Goal: Task Accomplishment & Management: Use online tool/utility

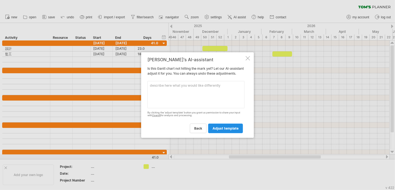
click at [220, 133] on link "adjust template" at bounding box center [225, 129] width 35 height 10
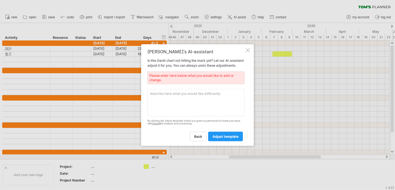
click at [248, 48] on div at bounding box center [248, 50] width 4 height 4
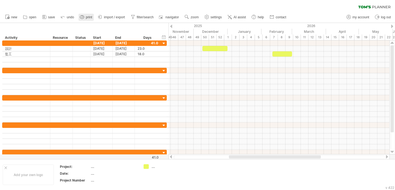
click at [82, 18] on rect at bounding box center [82, 18] width 2 height 1
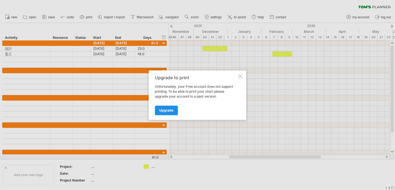
click at [164, 109] on span "Upgrade" at bounding box center [167, 110] width 14 height 4
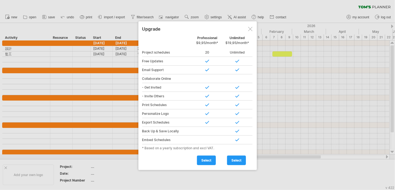
click at [251, 28] on div at bounding box center [250, 29] width 4 height 4
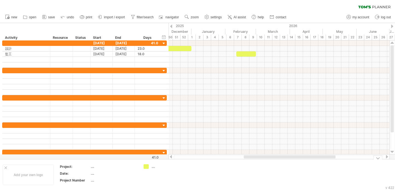
drag, startPoint x: 281, startPoint y: 158, endPoint x: 296, endPoint y: 160, distance: 15.0
click at [296, 160] on div "Trying to reach [DOMAIN_NAME] Connected again... 0% clear filter new" at bounding box center [197, 95] width 395 height 190
click at [393, 27] on div at bounding box center [392, 27] width 2 height 4
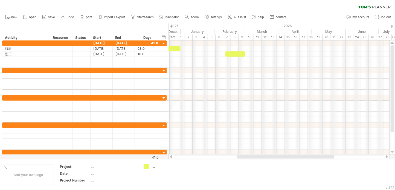
click at [393, 27] on div at bounding box center [392, 27] width 2 height 4
click at [172, 26] on div at bounding box center [171, 27] width 2 height 4
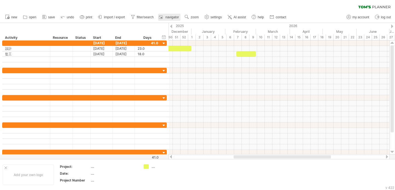
click at [166, 16] on link "navigator" at bounding box center [169, 17] width 22 height 7
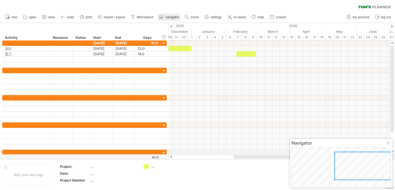
click at [166, 16] on link "navigator" at bounding box center [169, 17] width 22 height 7
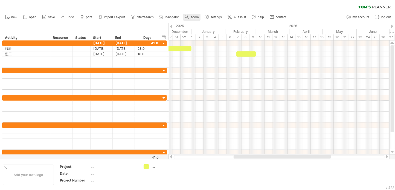
click at [198, 16] on span "zoom" at bounding box center [195, 17] width 8 height 4
click at [212, 24] on div "Month" at bounding box center [215, 22] width 30 height 9
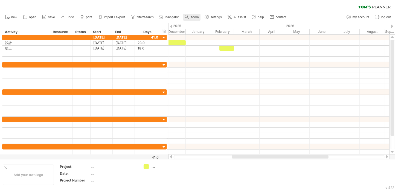
click at [190, 17] on link "zoom" at bounding box center [191, 17] width 17 height 7
click at [206, 24] on div "Month" at bounding box center [208, 23] width 30 height 9
click at [186, 18] on use at bounding box center [186, 16] width 5 height 5
click at [213, 17] on span "settings" at bounding box center [216, 17] width 11 height 4
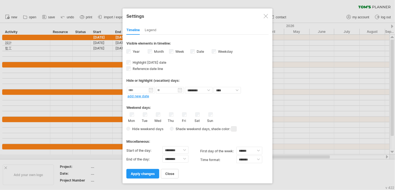
click at [154, 52] on label "Month" at bounding box center [158, 52] width 11 height 4
click at [142, 172] on span "apply changes" at bounding box center [143, 174] width 24 height 4
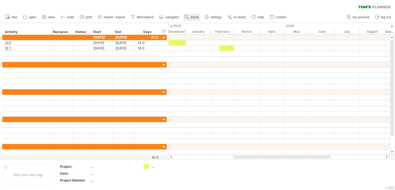
click at [196, 17] on span "zoom" at bounding box center [195, 17] width 8 height 4
click at [205, 22] on div "Month" at bounding box center [214, 23] width 30 height 9
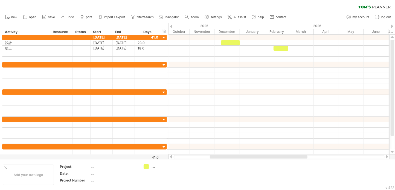
drag, startPoint x: 260, startPoint y: 158, endPoint x: 236, endPoint y: 155, distance: 23.7
click at [236, 155] on div at bounding box center [259, 156] width 98 height 3
click at [193, 16] on span "zoom" at bounding box center [195, 17] width 8 height 4
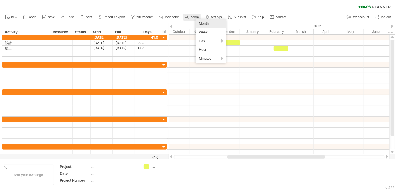
click at [195, 17] on span "zoom" at bounding box center [195, 17] width 8 height 4
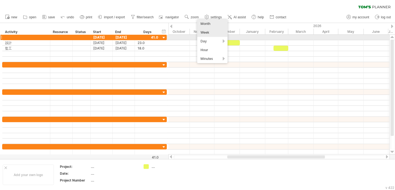
click at [216, 35] on div "Week" at bounding box center [212, 32] width 30 height 9
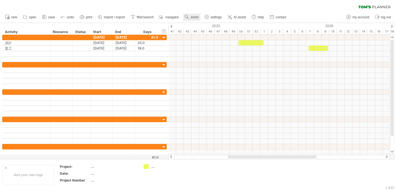
click at [198, 18] on span "zoom" at bounding box center [195, 17] width 8 height 4
click at [206, 25] on div "Month" at bounding box center [215, 25] width 30 height 9
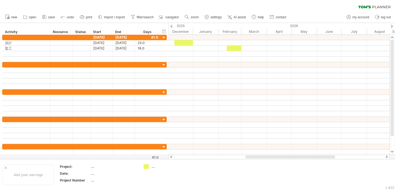
drag, startPoint x: 279, startPoint y: 158, endPoint x: 297, endPoint y: 157, distance: 18.4
click at [297, 157] on div at bounding box center [291, 156] width 90 height 3
click at [297, 157] on div at bounding box center [290, 156] width 89 height 3
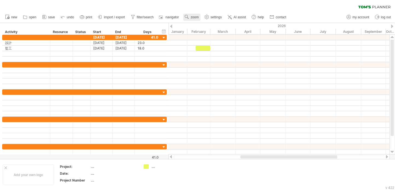
click at [192, 19] on link "zoom" at bounding box center [191, 17] width 17 height 7
click at [203, 25] on div "Month" at bounding box center [210, 26] width 30 height 9
click at [211, 18] on span "settings" at bounding box center [216, 17] width 11 height 4
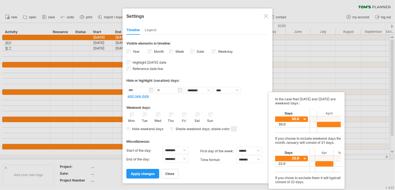
click at [138, 127] on span "Hide weekend days" at bounding box center [146, 129] width 33 height 4
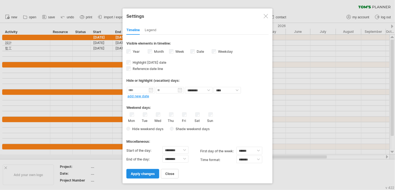
click at [145, 172] on span "apply changes" at bounding box center [143, 174] width 24 height 4
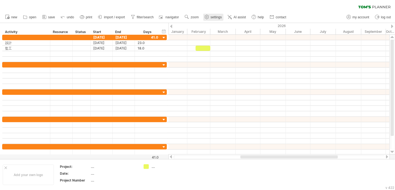
click at [212, 17] on span "settings" at bounding box center [216, 17] width 11 height 4
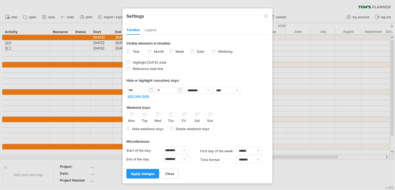
click at [131, 116] on div "Mon" at bounding box center [131, 118] width 7 height 10
click at [163, 174] on link "close" at bounding box center [170, 174] width 18 height 10
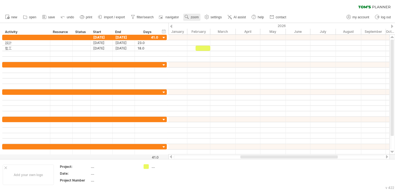
click at [194, 17] on span "zoom" at bounding box center [195, 17] width 8 height 4
click at [200, 22] on div "Month" at bounding box center [211, 23] width 30 height 9
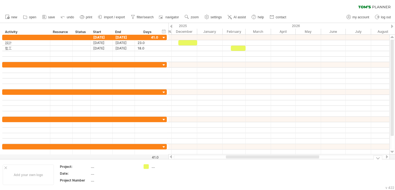
drag, startPoint x: 277, startPoint y: 157, endPoint x: 262, endPoint y: 164, distance: 16.0
click at [262, 164] on div "Trying to reach [DOMAIN_NAME] Connected again... 0% clear filter new" at bounding box center [197, 95] width 395 height 190
click at [264, 157] on div at bounding box center [280, 156] width 93 height 3
click at [298, 26] on div "2026" at bounding box center [342, 26] width 300 height 6
click at [182, 24] on div "2025" at bounding box center [43, 26] width 300 height 6
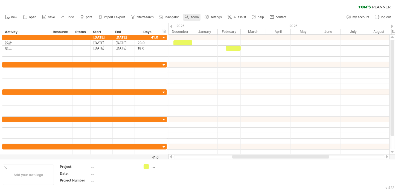
click at [193, 17] on span "zoom" at bounding box center [195, 17] width 8 height 4
click at [209, 16] on use at bounding box center [206, 16] width 5 height 5
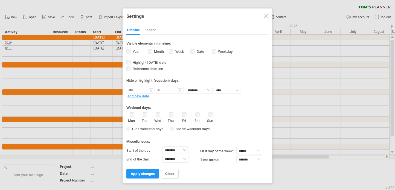
click at [264, 15] on div at bounding box center [266, 16] width 4 height 4
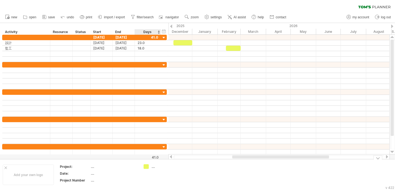
click at [152, 166] on div "...." at bounding box center [167, 167] width 30 height 5
click at [147, 167] on div "Trying to reach [DOMAIN_NAME] Connected again... 0% clear filter new" at bounding box center [197, 95] width 395 height 190
click at [150, 167] on div at bounding box center [163, 167] width 38 height 5
click at [153, 167] on div at bounding box center [167, 167] width 30 height 5
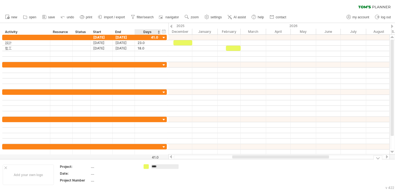
type input "****"
click at [191, 171] on td at bounding box center [205, 175] width 43 height 21
click at [33, 175] on div "Add your own logo" at bounding box center [28, 175] width 51 height 21
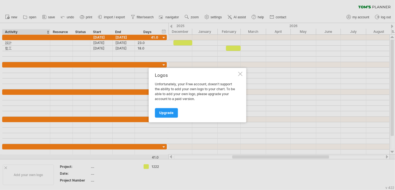
click at [240, 73] on div at bounding box center [240, 74] width 4 height 4
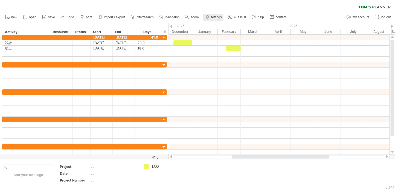
click at [217, 18] on span "settings" at bounding box center [216, 17] width 11 height 4
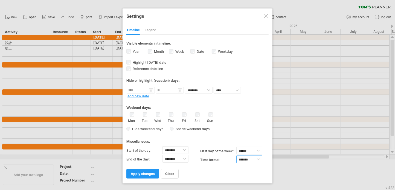
click at [253, 158] on select "******* *******" at bounding box center [250, 160] width 26 height 8
click at [251, 147] on select "****** ****** ********" at bounding box center [250, 151] width 26 height 8
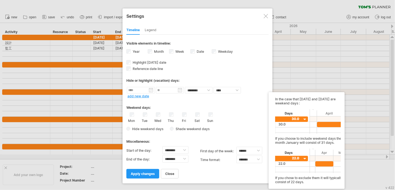
click at [244, 126] on div "Hide weekend days Shade weekend days , shade color: You can choose to shade the…" at bounding box center [197, 129] width 142 height 8
click at [183, 128] on span "Shade weekend days" at bounding box center [192, 129] width 36 height 4
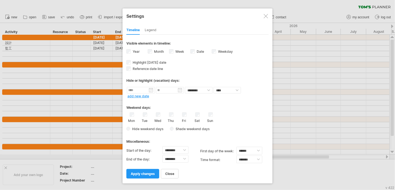
click at [174, 127] on span "Shade weekend days" at bounding box center [192, 129] width 36 height 4
click at [233, 127] on span at bounding box center [233, 128] width 5 height 5
click at [276, 136] on span at bounding box center [277, 136] width 4 height 4
click at [143, 174] on link "apply changes" at bounding box center [142, 174] width 33 height 10
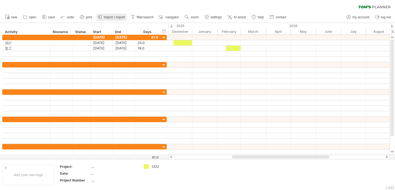
click at [115, 18] on span "import / export" at bounding box center [114, 17] width 21 height 4
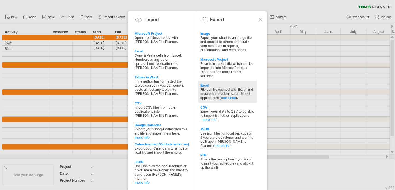
click at [223, 88] on div "File can be opened with Excel and most other modern spreadsheet applications ( …" at bounding box center [228, 94] width 54 height 12
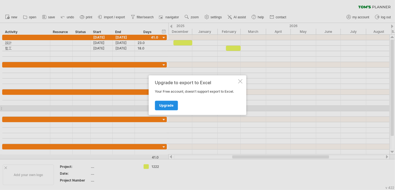
click at [164, 108] on link "Upgrade" at bounding box center [166, 106] width 23 height 10
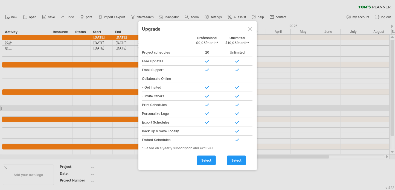
click at [249, 29] on div at bounding box center [250, 29] width 4 height 4
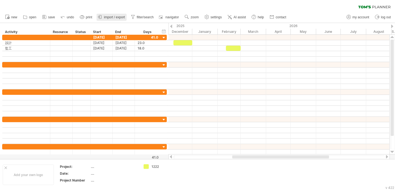
click at [113, 17] on span "import / export" at bounding box center [114, 17] width 21 height 4
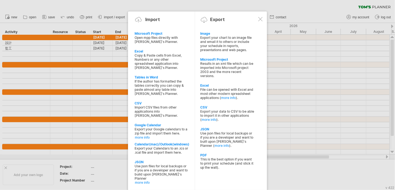
drag, startPoint x: 263, startPoint y: 18, endPoint x: 261, endPoint y: 21, distance: 3.9
click at [263, 19] on div "Import Export" at bounding box center [197, 20] width 131 height 13
click at [260, 21] on div at bounding box center [260, 20] width 4 height 4
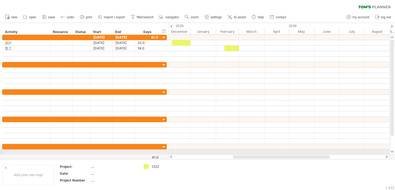
drag, startPoint x: 265, startPoint y: 157, endPoint x: 244, endPoint y: 144, distance: 24.6
click at [266, 153] on div "Trying to reach [DOMAIN_NAME] Connected again... 0% clear filter new" at bounding box center [197, 95] width 395 height 190
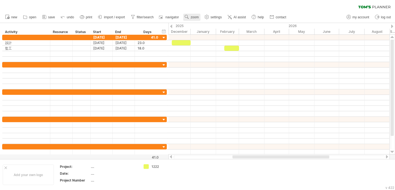
click at [193, 18] on span "zoom" at bounding box center [195, 17] width 8 height 4
click at [201, 25] on div "Month" at bounding box center [211, 24] width 30 height 9
click at [207, 18] on use at bounding box center [206, 16] width 5 height 5
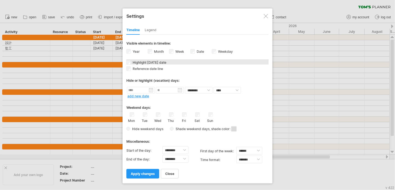
click at [127, 59] on div "Highlight [DATE] date [DATE] date in the timeline will be colored blue and, whe…" at bounding box center [197, 61] width 142 height 5
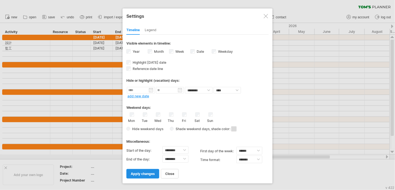
click at [140, 173] on span "apply changes" at bounding box center [143, 174] width 24 height 4
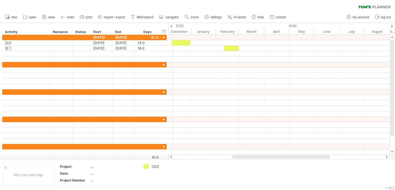
click at [173, 32] on div "December" at bounding box center [177, 32] width 25 height 6
click at [174, 31] on div "December" at bounding box center [177, 32] width 25 height 6
click at [174, 24] on div "2025" at bounding box center [41, 26] width 300 height 6
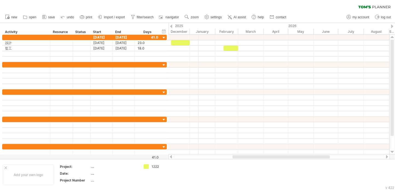
click at [198, 33] on div "January" at bounding box center [202, 32] width 25 height 6
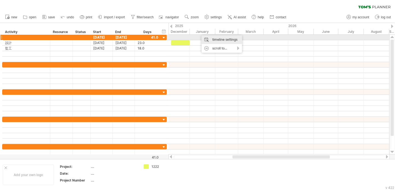
click at [212, 40] on div "timeline settings" at bounding box center [222, 39] width 41 height 9
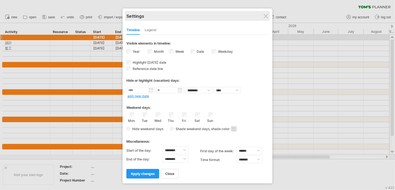
drag, startPoint x: 263, startPoint y: 15, endPoint x: 256, endPoint y: 19, distance: 7.1
click at [263, 16] on div "Settings" at bounding box center [197, 16] width 142 height 10
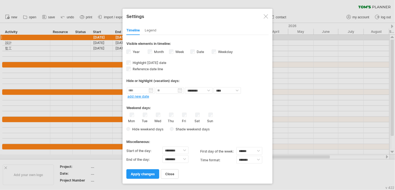
click at [195, 128] on span "Shade weekend days" at bounding box center [192, 129] width 36 height 4
click at [233, 128] on span at bounding box center [233, 129] width 5 height 5
click at [269, 138] on span at bounding box center [269, 136] width 4 height 4
click at [147, 172] on span "apply changes" at bounding box center [143, 174] width 24 height 4
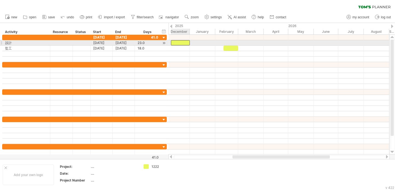
click at [176, 42] on div at bounding box center [180, 42] width 19 height 5
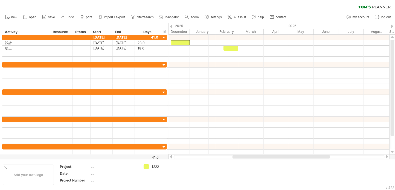
click at [209, 27] on div "2026" at bounding box center [340, 26] width 300 height 6
click at [246, 32] on div "March" at bounding box center [250, 32] width 25 height 6
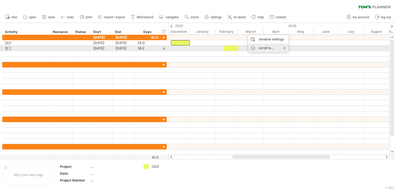
click at [280, 48] on div "scroll to..." at bounding box center [268, 48] width 41 height 9
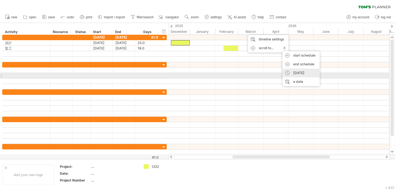
click at [301, 73] on div "[DATE]" at bounding box center [301, 73] width 37 height 9
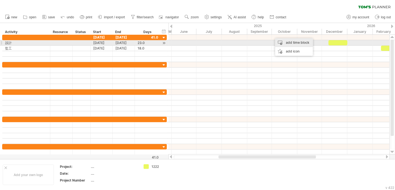
click at [301, 43] on div "add time block" at bounding box center [294, 42] width 38 height 9
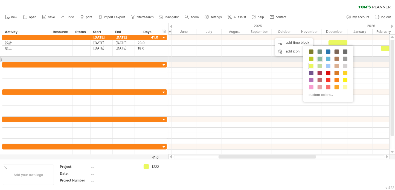
click at [319, 59] on span at bounding box center [320, 59] width 4 height 4
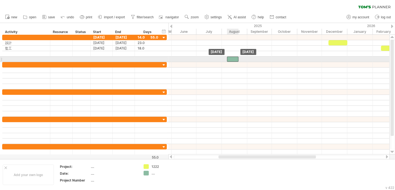
drag, startPoint x: 277, startPoint y: 36, endPoint x: 232, endPoint y: 57, distance: 49.7
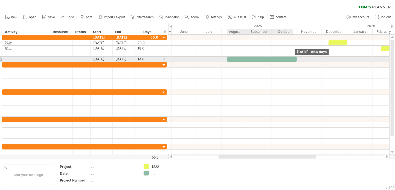
drag, startPoint x: 237, startPoint y: 58, endPoint x: 312, endPoint y: 60, distance: 74.2
click at [297, 60] on div at bounding box center [262, 59] width 70 height 5
click at [231, 57] on div at bounding box center [270, 59] width 86 height 5
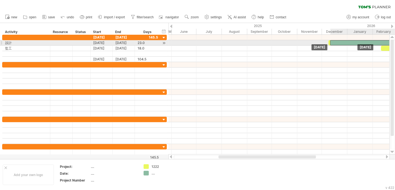
drag, startPoint x: 232, startPoint y: 59, endPoint x: 334, endPoint y: 44, distance: 103.8
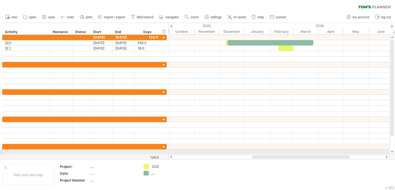
drag, startPoint x: 287, startPoint y: 157, endPoint x: 321, endPoint y: 154, distance: 33.8
click at [321, 154] on div at bounding box center [279, 156] width 221 height 5
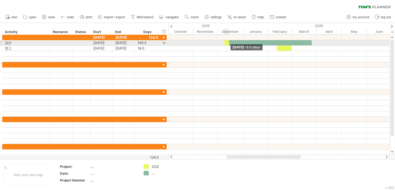
drag, startPoint x: 226, startPoint y: 42, endPoint x: 242, endPoint y: 47, distance: 17.0
click at [229, 45] on span at bounding box center [229, 42] width 2 height 5
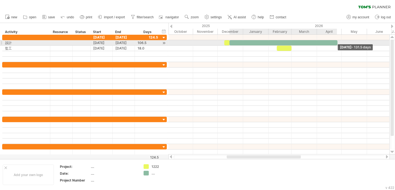
drag, startPoint x: 312, startPoint y: 43, endPoint x: 338, endPoint y: 41, distance: 25.8
click at [338, 41] on span at bounding box center [338, 42] width 2 height 5
click at [226, 44] on div at bounding box center [226, 42] width 5 height 5
click at [243, 41] on div at bounding box center [284, 42] width 108 height 5
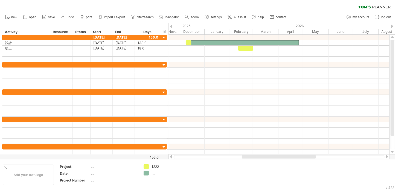
drag, startPoint x: 240, startPoint y: 157, endPoint x: 255, endPoint y: 156, distance: 15.1
click at [255, 156] on div at bounding box center [279, 156] width 74 height 3
click at [360, 19] on link "my account" at bounding box center [358, 17] width 26 height 7
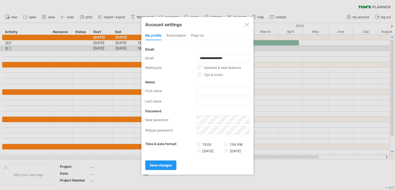
click at [193, 35] on div "Plug-ins" at bounding box center [197, 35] width 13 height 9
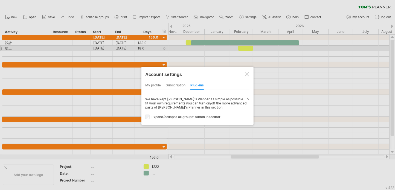
click at [246, 73] on div at bounding box center [247, 74] width 4 height 4
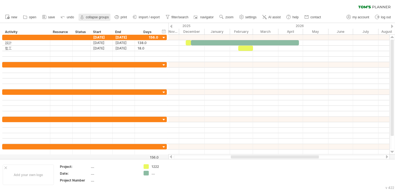
click at [92, 17] on strong "collapse groups" at bounding box center [97, 17] width 23 height 4
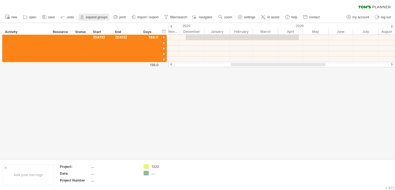
click at [92, 18] on strong "expand groups" at bounding box center [97, 17] width 22 height 4
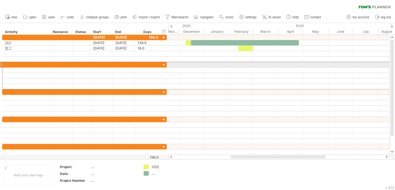
click at [1, 64] on div at bounding box center [1, 65] width 2 height 6
click at [7, 64] on div at bounding box center [26, 64] width 42 height 5
click at [1, 64] on div at bounding box center [1, 65] width 2 height 6
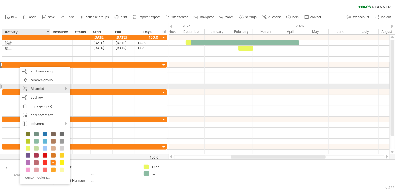
click at [65, 87] on div "AI-assist" at bounding box center [45, 89] width 50 height 9
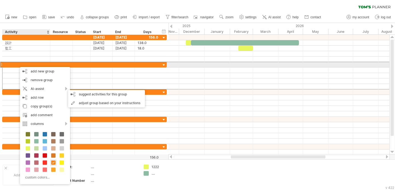
click at [15, 64] on div at bounding box center [26, 64] width 42 height 5
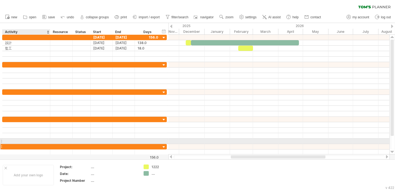
click at [23, 144] on div at bounding box center [26, 146] width 42 height 5
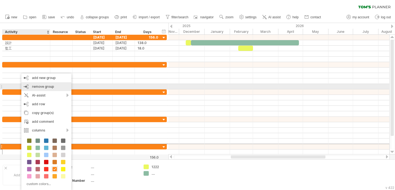
click at [56, 87] on div "remove group remove selected groups" at bounding box center [46, 86] width 50 height 9
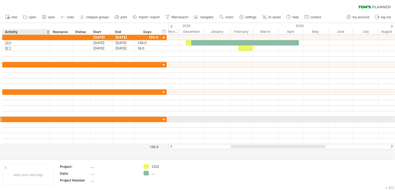
click at [42, 119] on div at bounding box center [26, 119] width 42 height 5
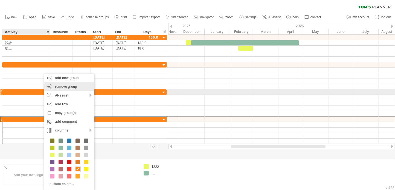
click at [63, 89] on div "remove group remove selected groups" at bounding box center [69, 86] width 50 height 9
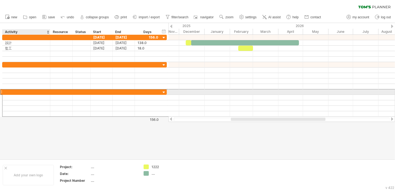
click at [41, 92] on div at bounding box center [26, 92] width 42 height 5
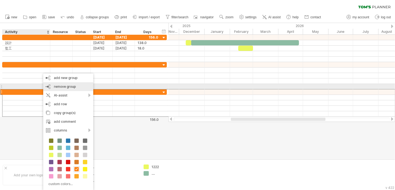
click at [60, 88] on span "remove group" at bounding box center [65, 87] width 22 height 4
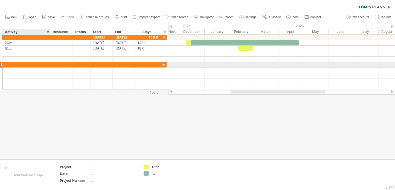
click at [23, 64] on div at bounding box center [26, 64] width 42 height 5
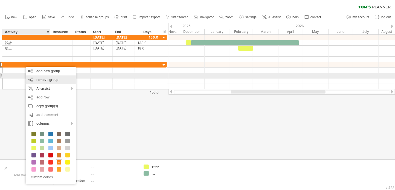
click at [39, 78] on span "remove group" at bounding box center [47, 80] width 22 height 4
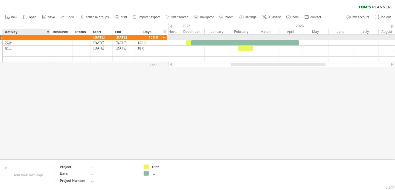
click at [24, 37] on div at bounding box center [26, 37] width 42 height 5
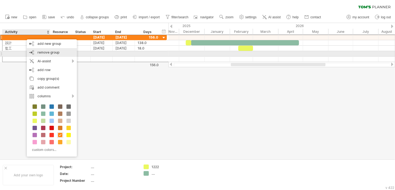
click at [41, 53] on span "remove group" at bounding box center [49, 52] width 22 height 4
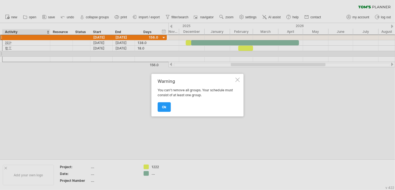
click at [237, 79] on div at bounding box center [238, 80] width 4 height 4
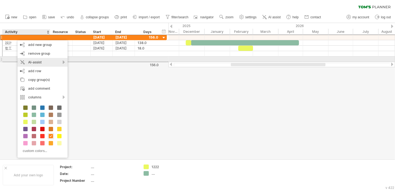
click at [62, 62] on div "AI-assist" at bounding box center [43, 62] width 50 height 9
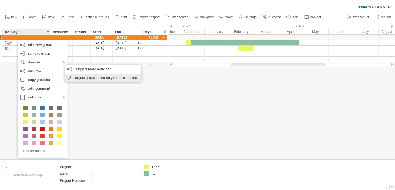
click at [76, 75] on div "adjust group based on your instructions" at bounding box center [103, 78] width 77 height 9
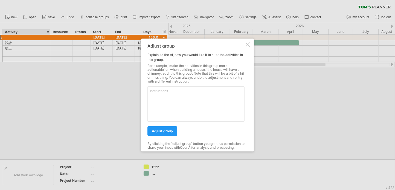
click at [247, 45] on div at bounding box center [248, 44] width 4 height 4
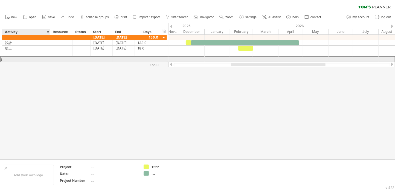
click at [13, 59] on div at bounding box center [26, 59] width 42 height 5
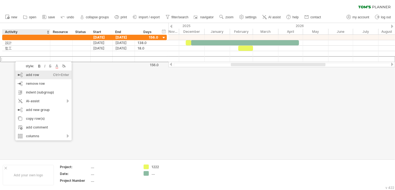
click at [27, 77] on div "add row Ctrl+Enter Cmd+Enter" at bounding box center [43, 75] width 56 height 9
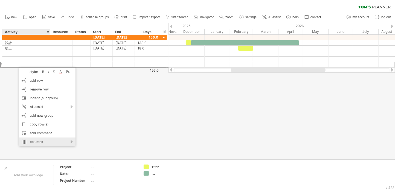
click at [64, 142] on div "columns" at bounding box center [47, 142] width 56 height 9
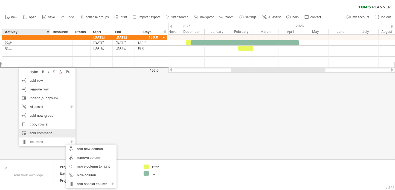
click at [65, 131] on div "add comment" at bounding box center [47, 133] width 56 height 9
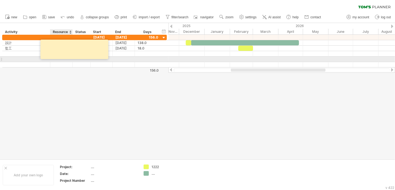
click at [65, 57] on div at bounding box center [75, 49] width 68 height 19
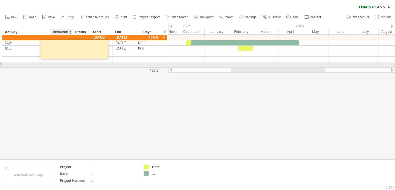
click at [60, 64] on div at bounding box center [61, 64] width 17 height 5
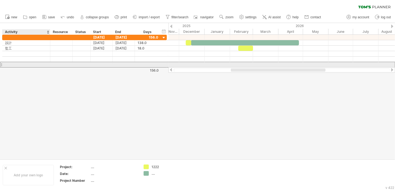
click at [45, 64] on div at bounding box center [26, 64] width 42 height 5
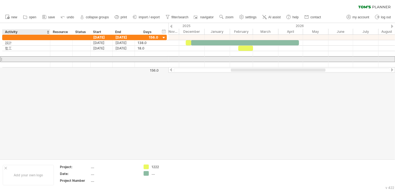
click at [46, 57] on div at bounding box center [26, 59] width 42 height 5
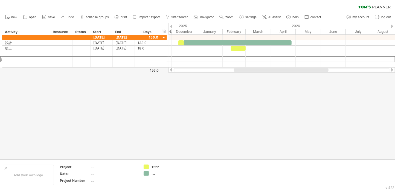
drag, startPoint x: 256, startPoint y: 70, endPoint x: 259, endPoint y: 73, distance: 4.3
click at [260, 73] on div "Trying to reach [DOMAIN_NAME] Connected again... 0% clear filter new" at bounding box center [197, 95] width 395 height 190
click at [248, 16] on link "settings" at bounding box center [248, 17] width 20 height 7
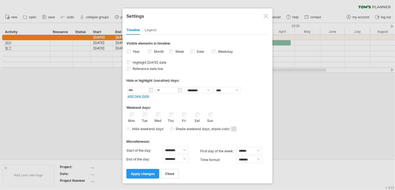
click at [147, 177] on div "**********" at bounding box center [198, 95] width 150 height 175
click at [153, 30] on div "Legend" at bounding box center [151, 30] width 12 height 9
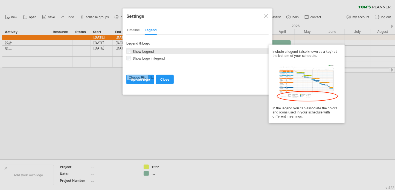
click at [146, 52] on span "Show Legend" at bounding box center [143, 52] width 22 height 4
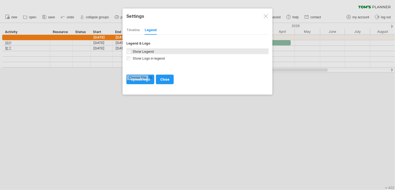
click at [146, 52] on span "Show Legend" at bounding box center [143, 52] width 22 height 4
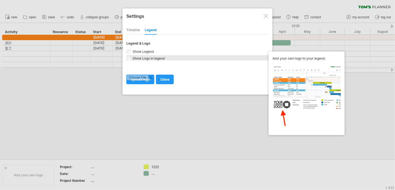
click at [147, 59] on span "Show Logo in legend" at bounding box center [148, 58] width 33 height 4
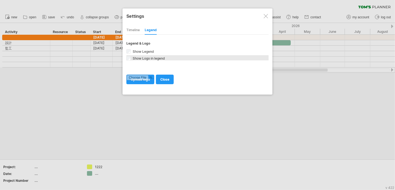
click at [147, 59] on span "Show Logo in legend" at bounding box center [148, 58] width 33 height 4
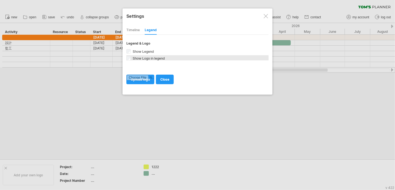
click at [146, 57] on span "Show Logo in legend" at bounding box center [148, 58] width 33 height 4
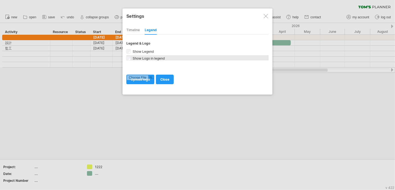
click at [146, 57] on span "Show Logo in legend" at bounding box center [148, 58] width 33 height 4
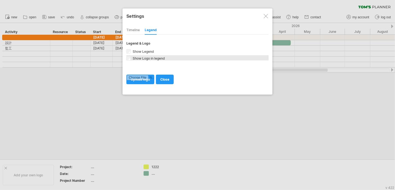
click at [146, 57] on span "Show Logo in legend" at bounding box center [148, 58] width 33 height 4
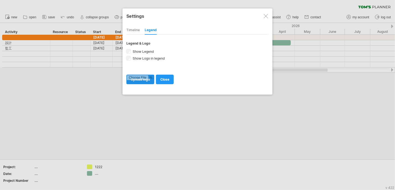
click at [148, 79] on input "file" at bounding box center [140, 79] width 27 height 9
click at [163, 77] on span "close" at bounding box center [164, 79] width 9 height 4
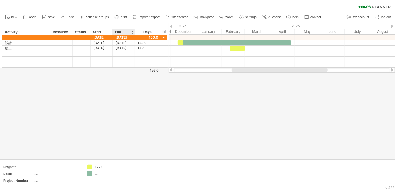
click at [118, 122] on div at bounding box center [197, 91] width 395 height 136
click at [152, 69] on div "156.0" at bounding box center [147, 70] width 24 height 4
click at [152, 70] on div "156.0" at bounding box center [147, 70] width 24 height 4
click at [124, 17] on span "print" at bounding box center [124, 17] width 6 height 4
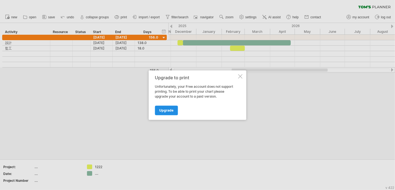
click at [166, 109] on span "Upgrade" at bounding box center [167, 110] width 14 height 4
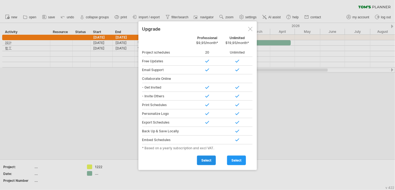
click at [207, 158] on span "select" at bounding box center [206, 160] width 10 height 4
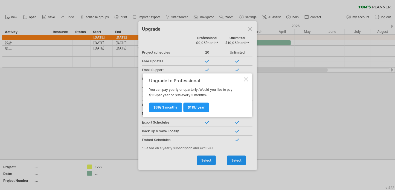
click at [245, 80] on div at bounding box center [246, 79] width 4 height 4
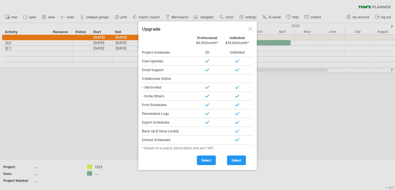
click at [252, 28] on div at bounding box center [250, 29] width 4 height 4
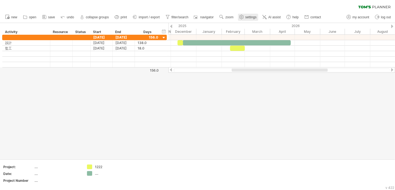
click at [245, 18] on link "settings" at bounding box center [248, 17] width 20 height 7
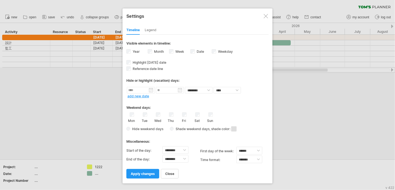
click at [140, 95] on link "add new date" at bounding box center [139, 96] width 22 height 4
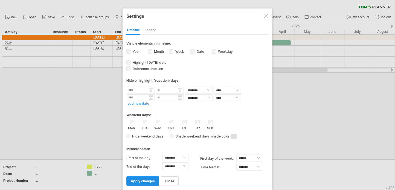
click at [145, 179] on span "apply changes" at bounding box center [143, 181] width 24 height 4
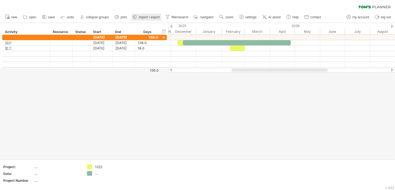
click at [152, 18] on span "import / export" at bounding box center [149, 17] width 21 height 4
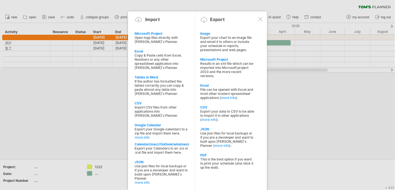
click at [259, 20] on div at bounding box center [260, 19] width 4 height 4
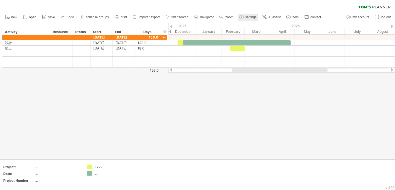
click at [240, 16] on use at bounding box center [241, 16] width 5 height 5
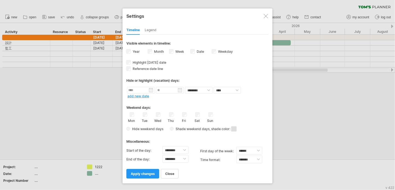
click at [140, 96] on link "add new date" at bounding box center [139, 96] width 22 height 4
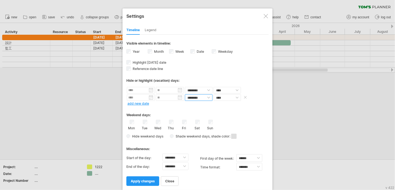
click at [207, 96] on select "******** ********" at bounding box center [199, 97] width 28 height 7
select select "*"
click at [185, 94] on select "******** ********" at bounding box center [199, 97] width 28 height 7
click at [220, 98] on select "**** *****" at bounding box center [227, 97] width 27 height 7
select select "*"
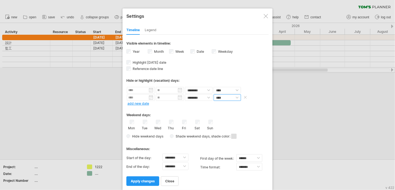
click at [214, 94] on select "**** *****" at bounding box center [227, 97] width 27 height 7
click at [148, 180] on span "apply changes" at bounding box center [143, 181] width 24 height 4
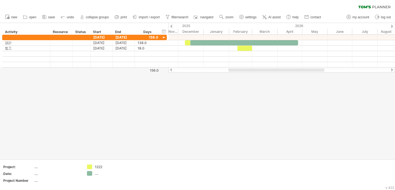
drag, startPoint x: 237, startPoint y: 70, endPoint x: 234, endPoint y: 74, distance: 4.8
click at [234, 74] on div "Trying to reach [DOMAIN_NAME] Connected again... 0% clear filter new" at bounding box center [197, 95] width 395 height 190
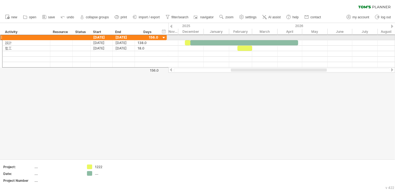
click at [1, 38] on div at bounding box center [1, 37] width 2 height 6
click at [2, 38] on div at bounding box center [1, 37] width 2 height 6
drag, startPoint x: 2, startPoint y: 38, endPoint x: 15, endPoint y: 38, distance: 13.1
click at [15, 38] on div "[DATE] [DATE] 156.0" at bounding box center [84, 37] width 165 height 6
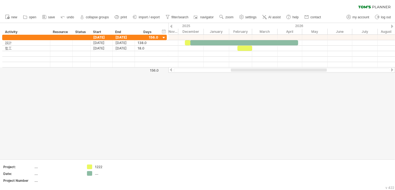
click at [165, 31] on div "hide start/end/duration show start/end/duration" at bounding box center [164, 31] width 5 height 6
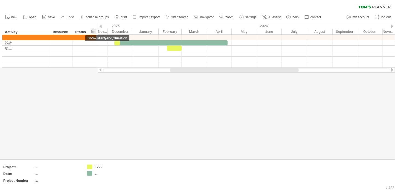
click at [91, 32] on div "hide start/end/duration show start/end/duration" at bounding box center [93, 31] width 5 height 6
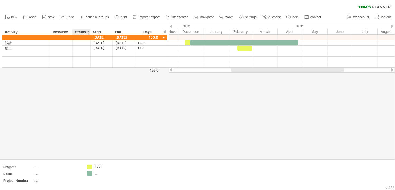
click at [83, 30] on div "Status" at bounding box center [81, 31] width 12 height 5
click at [81, 26] on div "hide start/end/duration show start/end/duration ******** Activity ******** Reso…" at bounding box center [84, 29] width 169 height 12
drag, startPoint x: 54, startPoint y: 25, endPoint x: 83, endPoint y: 30, distance: 29.4
click at [82, 28] on div "hide start/end/duration show start/end/duration ******** Activity ******** Reso…" at bounding box center [84, 29] width 169 height 12
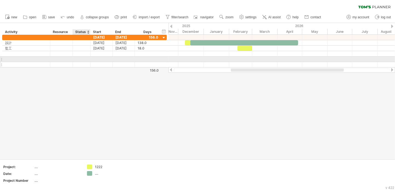
click at [85, 62] on div at bounding box center [82, 64] width 12 height 5
drag, startPoint x: 85, startPoint y: 62, endPoint x: 83, endPoint y: 53, distance: 9.7
click at [85, 62] on input "text" at bounding box center [82, 64] width 12 height 5
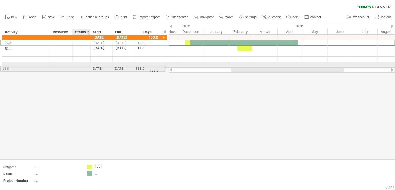
drag, startPoint x: 82, startPoint y: 42, endPoint x: 79, endPoint y: 68, distance: 25.4
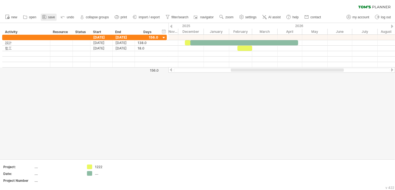
click at [48, 18] on link "save" at bounding box center [49, 17] width 16 height 7
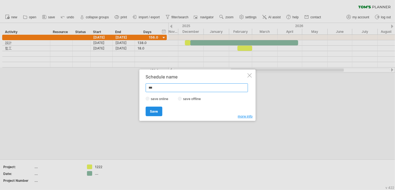
type input "***"
click at [157, 111] on link "Save" at bounding box center [154, 112] width 17 height 10
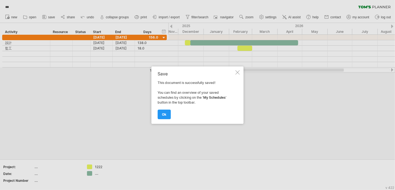
click at [163, 113] on span "ok" at bounding box center [164, 115] width 4 height 4
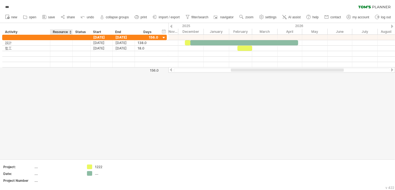
click at [64, 25] on div "hide start/end/duration show start/end/duration ******** Activity ******** Reso…" at bounding box center [84, 29] width 169 height 12
click at [64, 16] on circle at bounding box center [64, 15] width 1 height 1
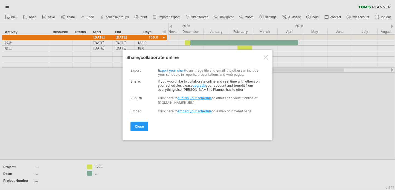
click at [267, 56] on div at bounding box center [266, 57] width 4 height 4
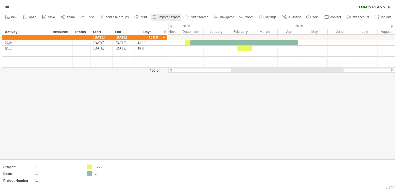
click at [168, 17] on span "import / export" at bounding box center [169, 17] width 21 height 4
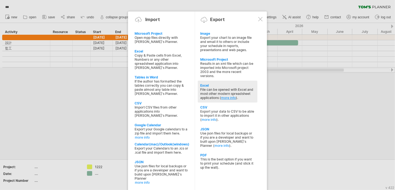
click at [228, 96] on link "more info" at bounding box center [228, 98] width 15 height 4
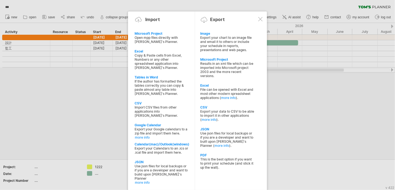
click at [262, 18] on div at bounding box center [260, 19] width 4 height 4
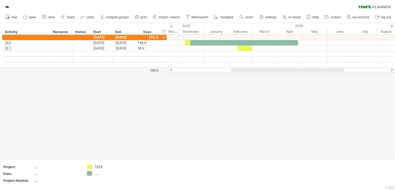
drag, startPoint x: 368, startPoint y: 118, endPoint x: 221, endPoint y: 125, distance: 146.9
click at [221, 125] on div at bounding box center [197, 91] width 395 height 136
drag, startPoint x: 284, startPoint y: 83, endPoint x: 148, endPoint y: 89, distance: 136.7
